Goal: Task Accomplishment & Management: Use online tool/utility

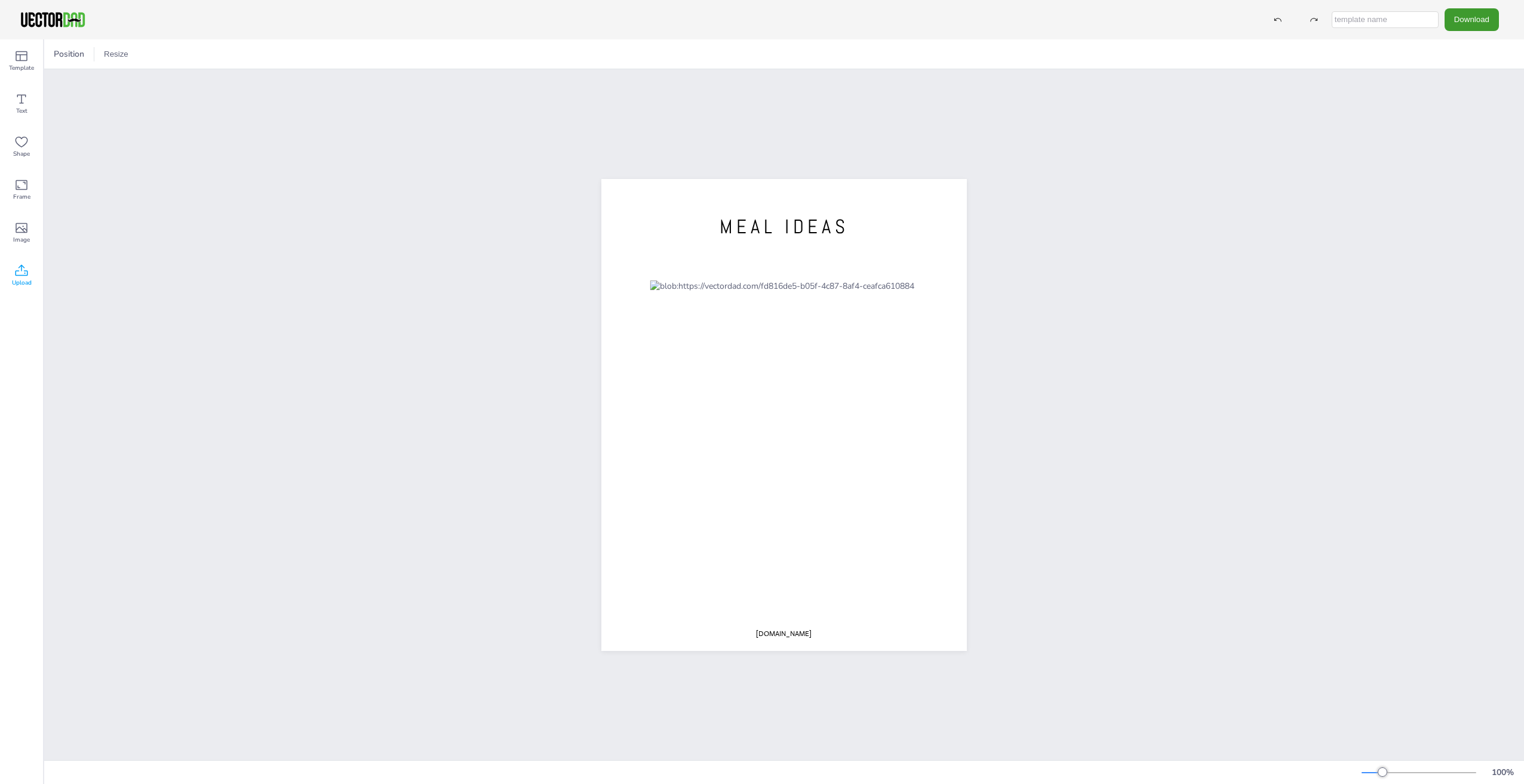
click at [23, 279] on span "Upload" at bounding box center [21, 283] width 20 height 9
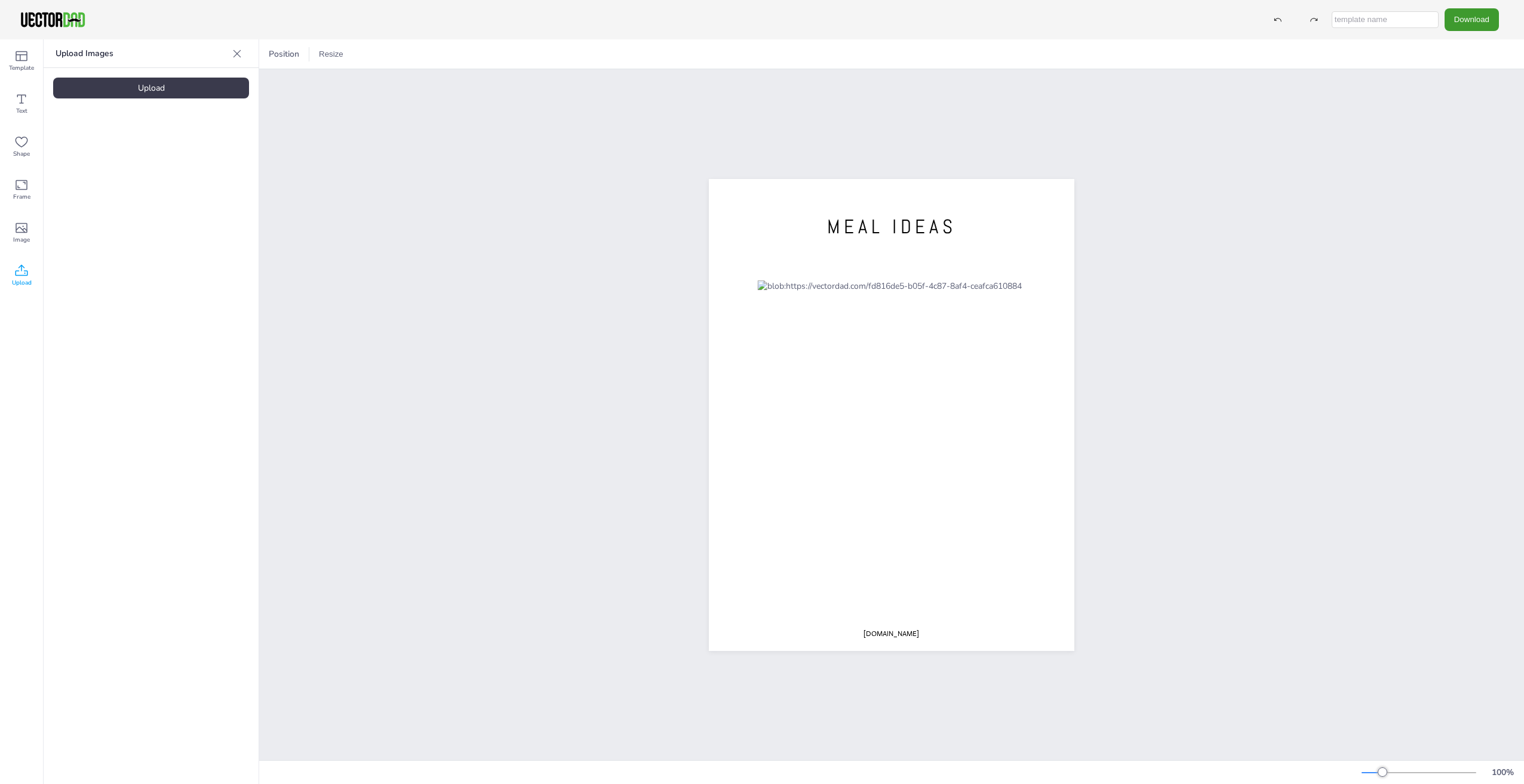
click at [186, 87] on div "Upload" at bounding box center [151, 88] width 196 height 21
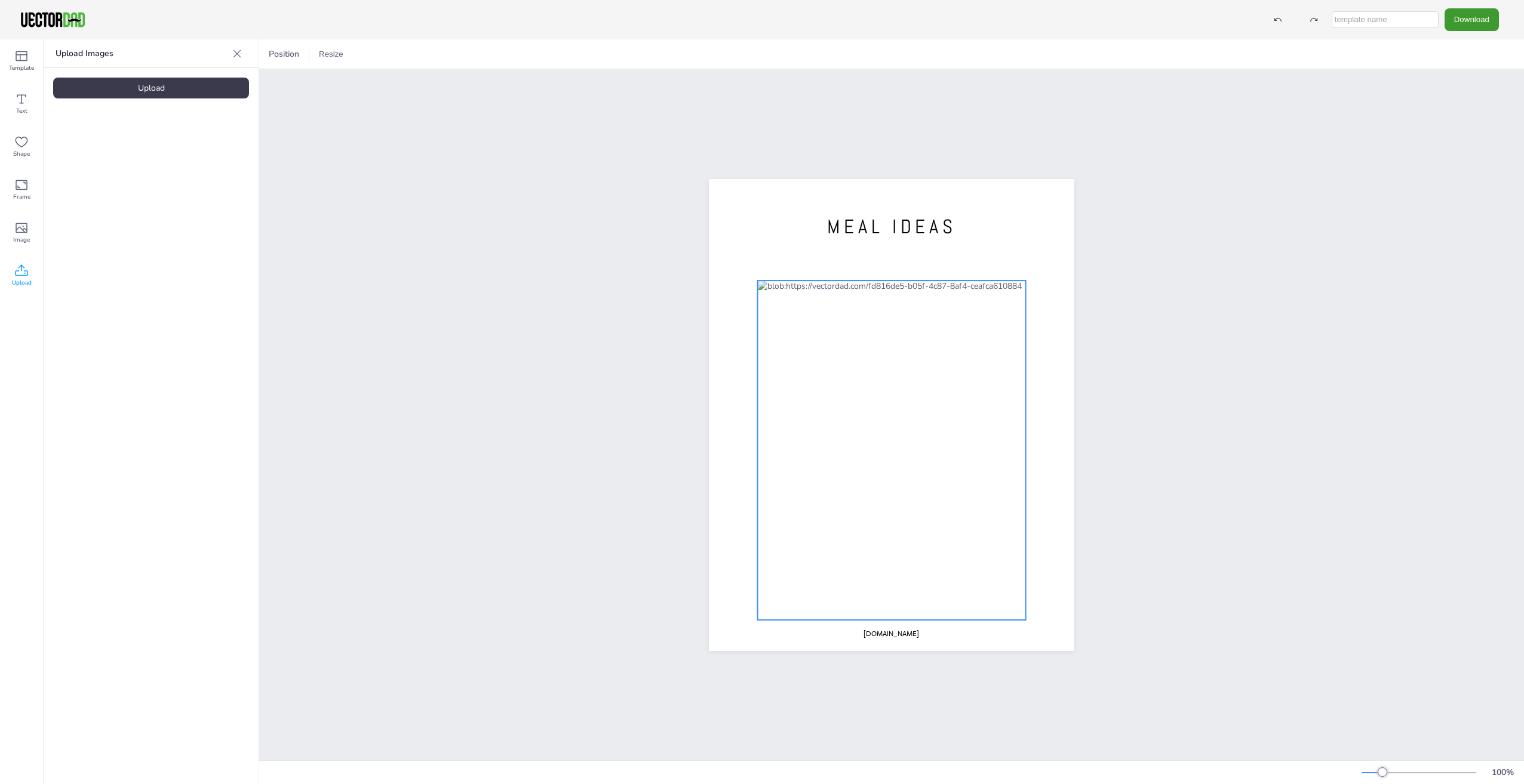
click at [796, 287] on div at bounding box center [891, 450] width 268 height 340
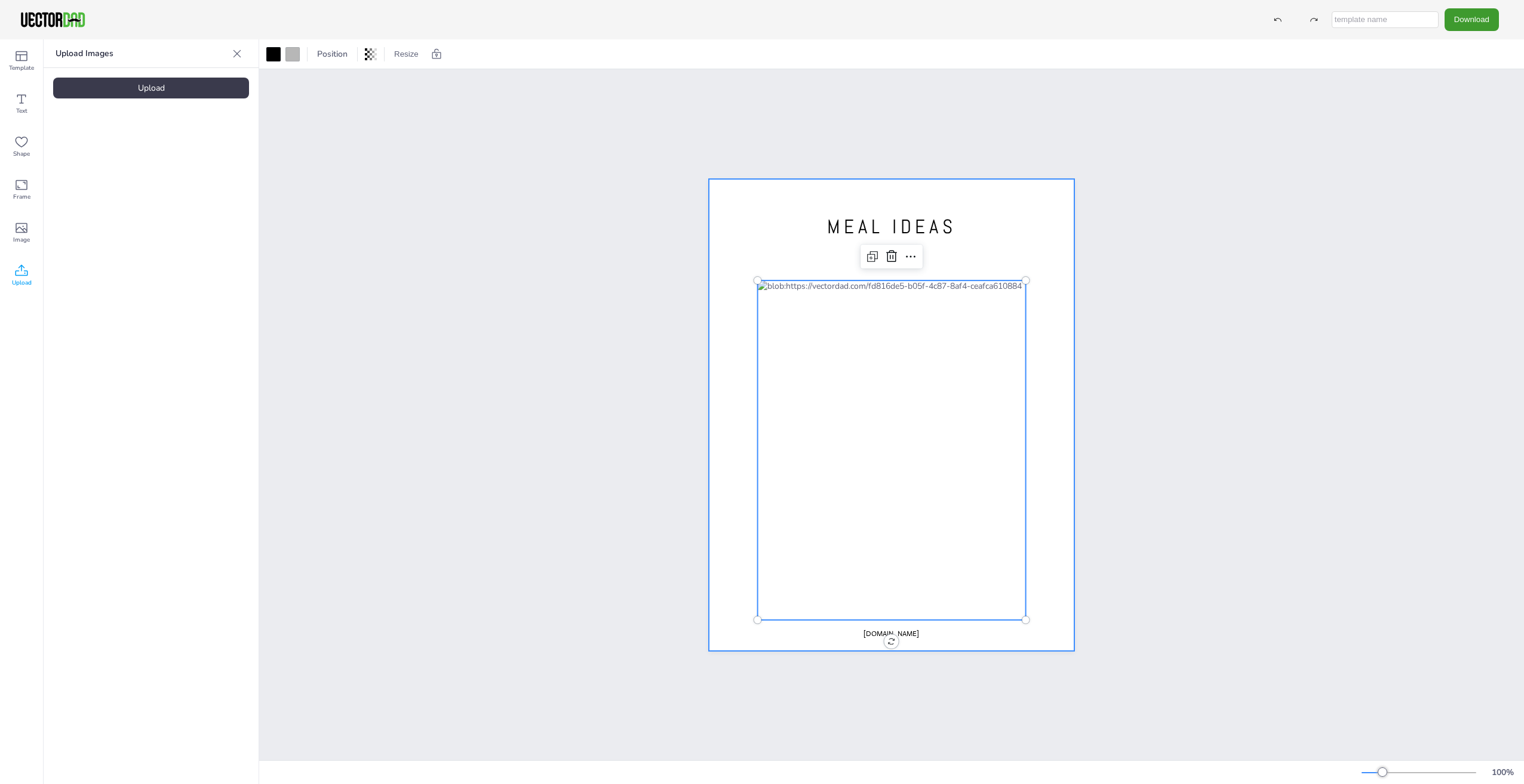
click at [765, 249] on div at bounding box center [891, 415] width 365 height 472
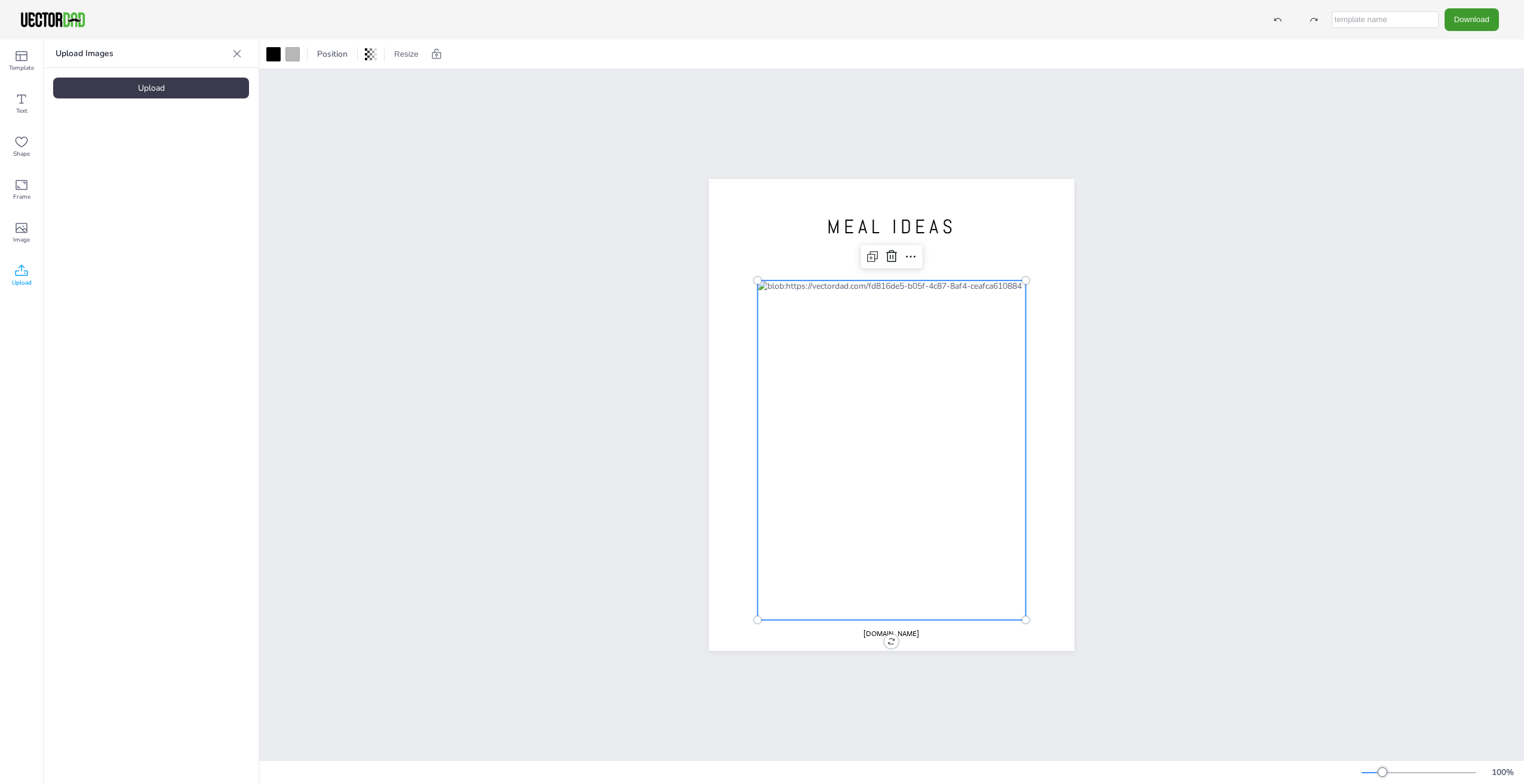
click at [766, 285] on div at bounding box center [891, 450] width 268 height 340
click at [239, 53] on icon at bounding box center [237, 54] width 12 height 12
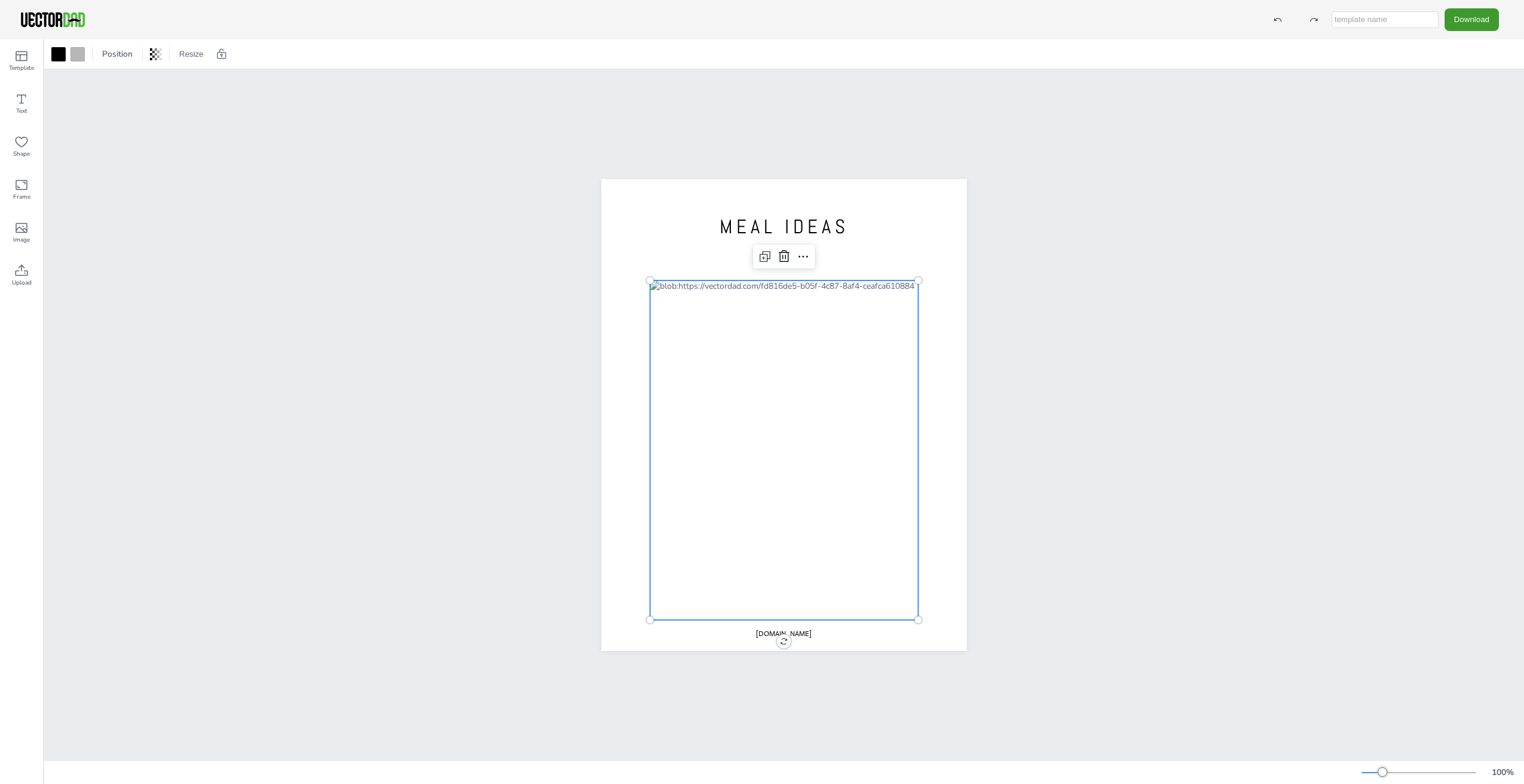
click at [667, 282] on div at bounding box center [784, 450] width 268 height 340
click at [26, 105] on icon at bounding box center [21, 99] width 14 height 14
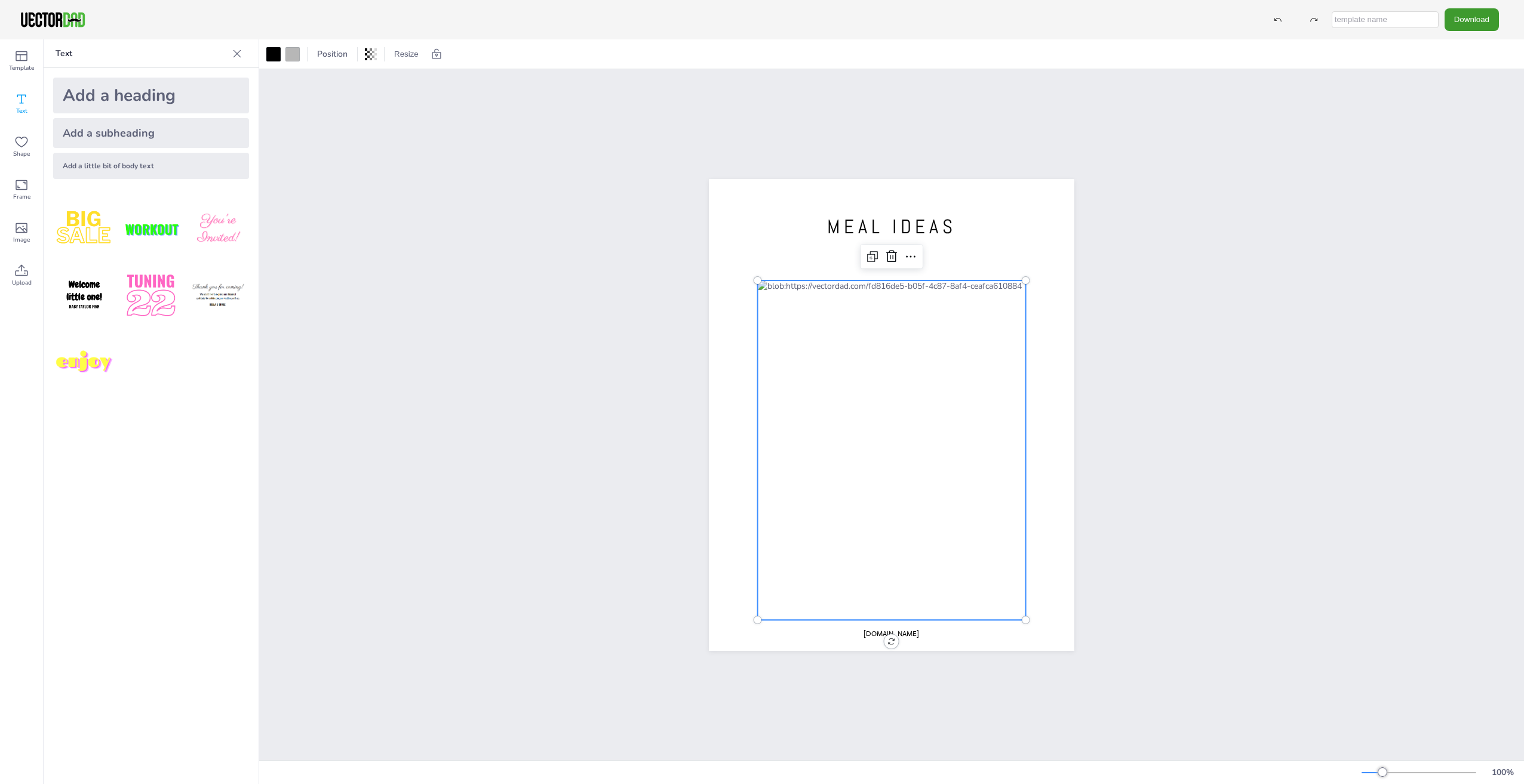
click at [793, 281] on div at bounding box center [891, 450] width 268 height 340
click at [562, 378] on div "[DOMAIN_NAME] MEAL IDEAS" at bounding box center [891, 415] width 1264 height 691
click at [854, 358] on div at bounding box center [891, 450] width 268 height 340
click at [488, 180] on div "[DOMAIN_NAME] MEAL IDEAS" at bounding box center [891, 415] width 1264 height 691
click at [762, 280] on div at bounding box center [891, 449] width 268 height 340
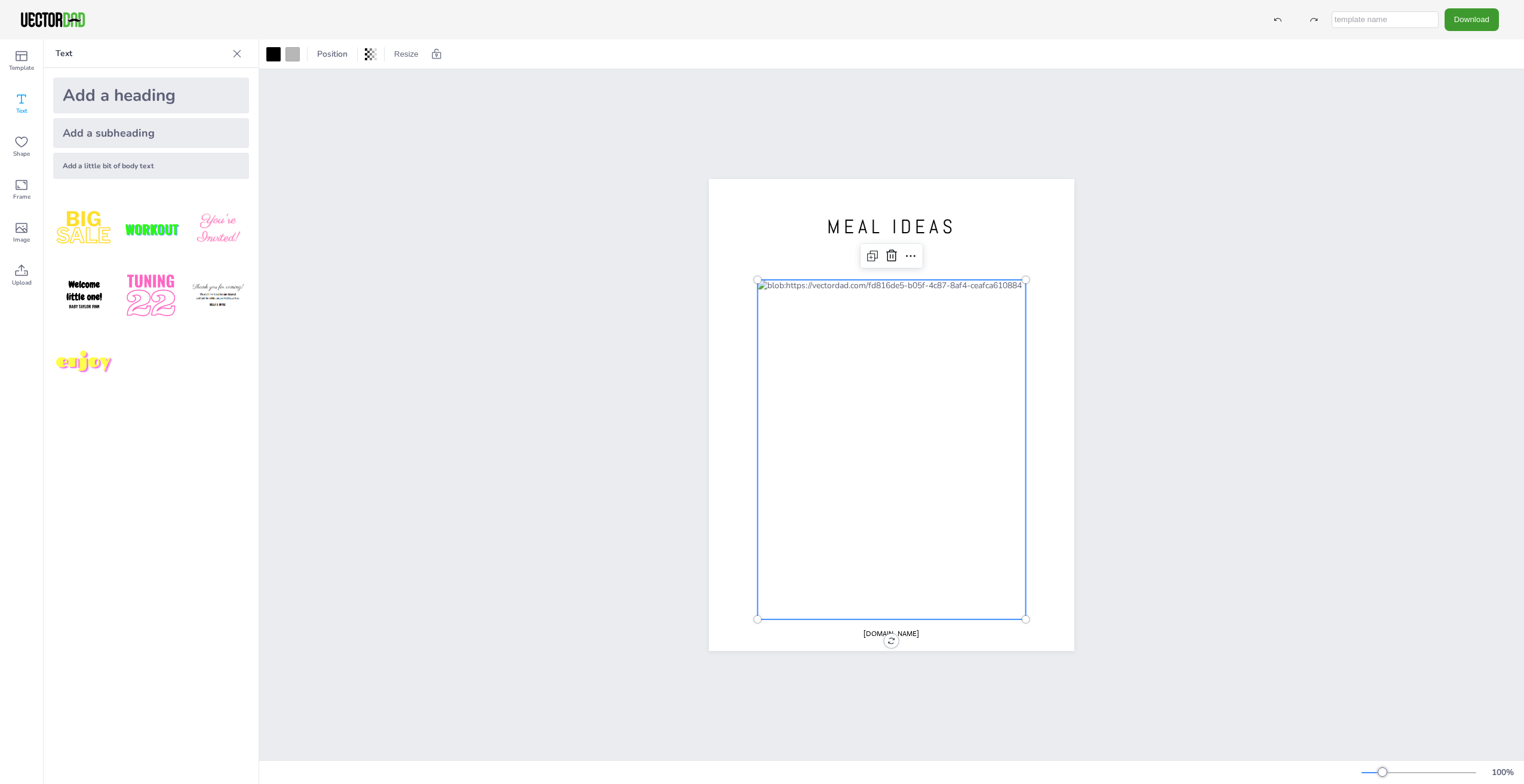
click at [775, 295] on div at bounding box center [891, 449] width 268 height 340
click at [908, 252] on icon at bounding box center [910, 255] width 14 height 14
click at [477, 289] on div "[DOMAIN_NAME] MEAL IDEAS Copy Ctrl+C Paste Ctrl+V Duplicate Ctrl+D Delete Delet…" at bounding box center [891, 415] width 1264 height 691
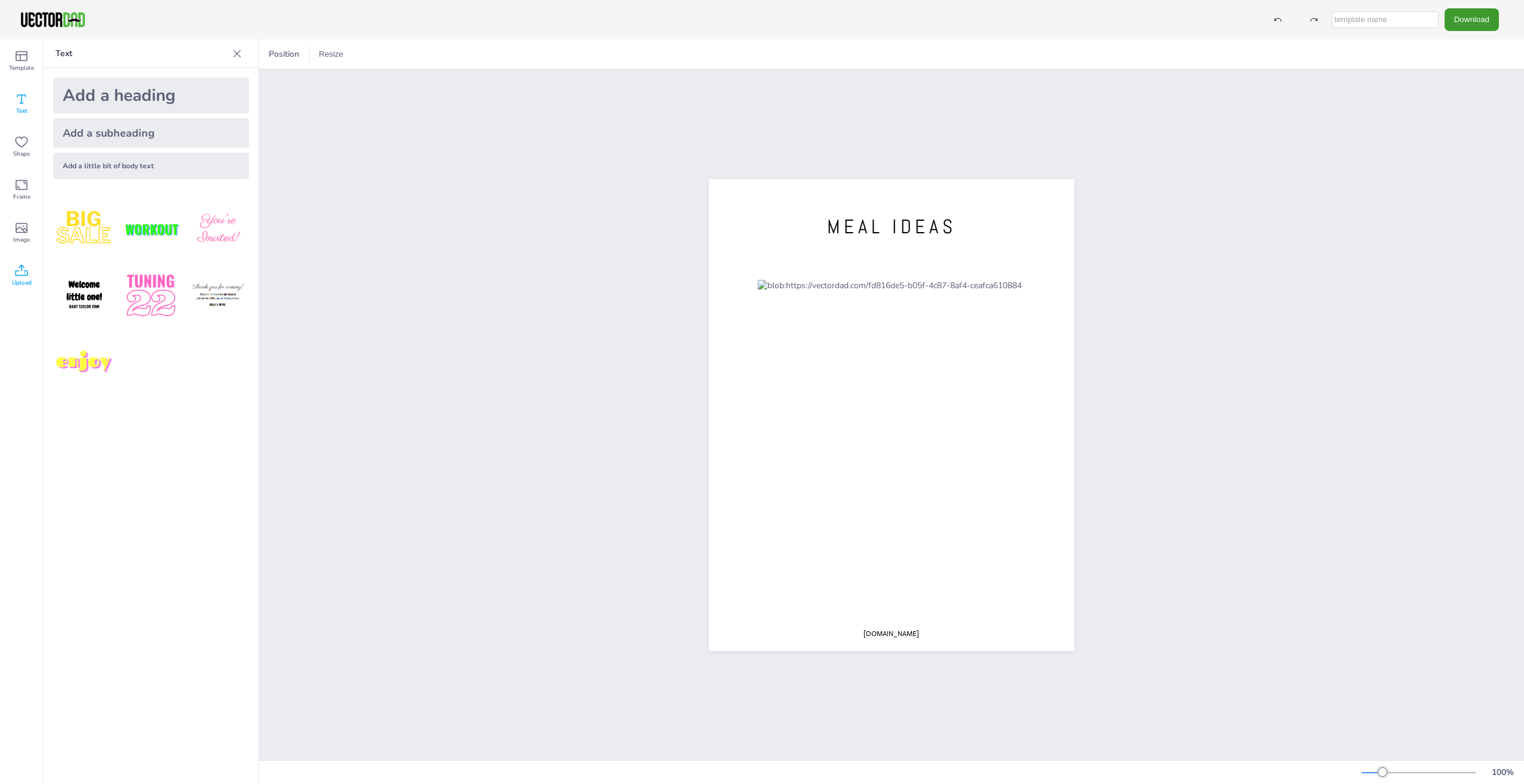
click at [20, 275] on icon at bounding box center [21, 271] width 14 height 14
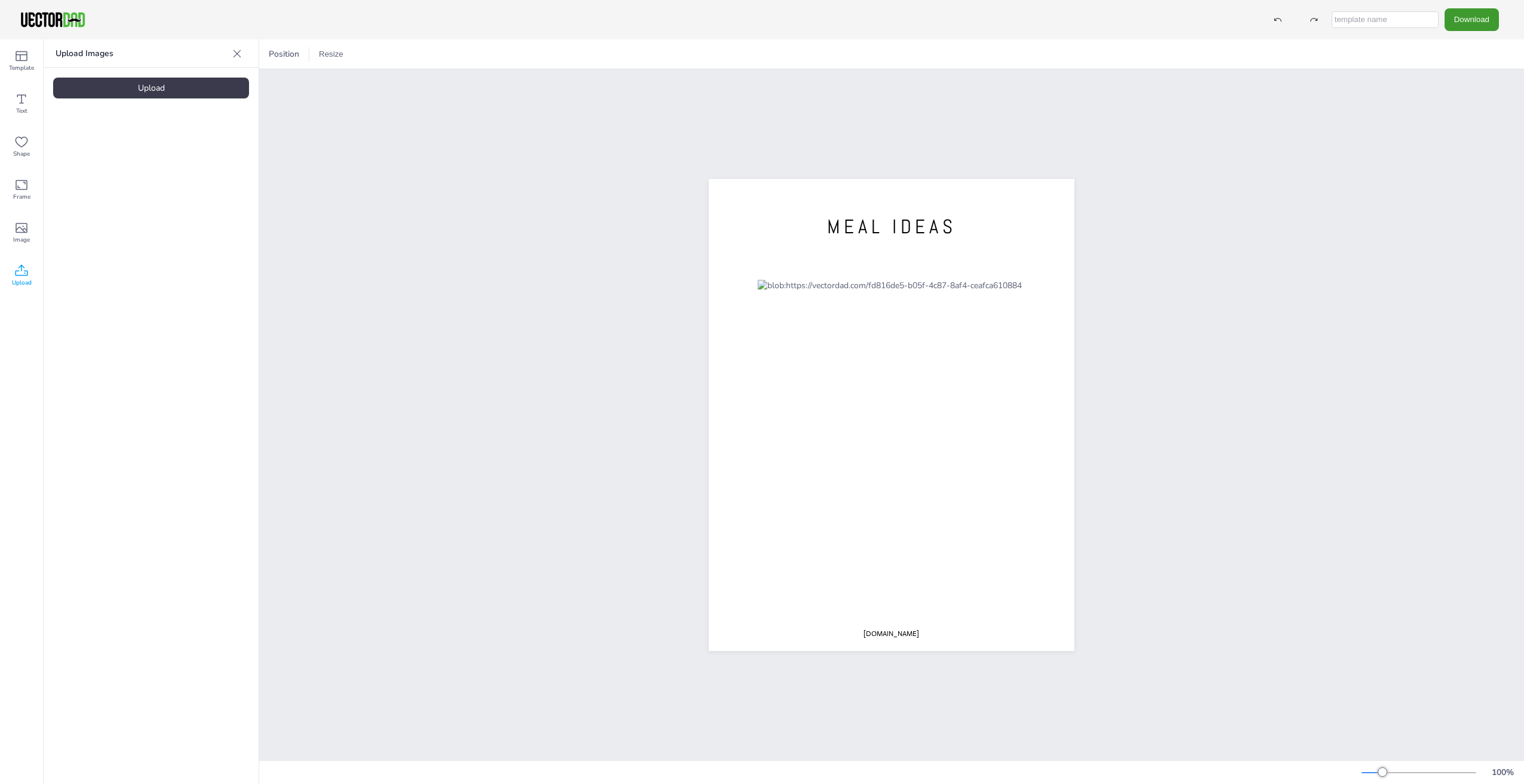
click at [135, 89] on div "Upload" at bounding box center [151, 88] width 196 height 21
click at [490, 237] on div "[DOMAIN_NAME] MEAL IDEAS" at bounding box center [891, 415] width 1264 height 691
click at [1470, 27] on button "Download" at bounding box center [1471, 20] width 54 height 22
click at [1473, 72] on li "PNG" at bounding box center [1475, 72] width 98 height 25
